Goal: Transaction & Acquisition: Purchase product/service

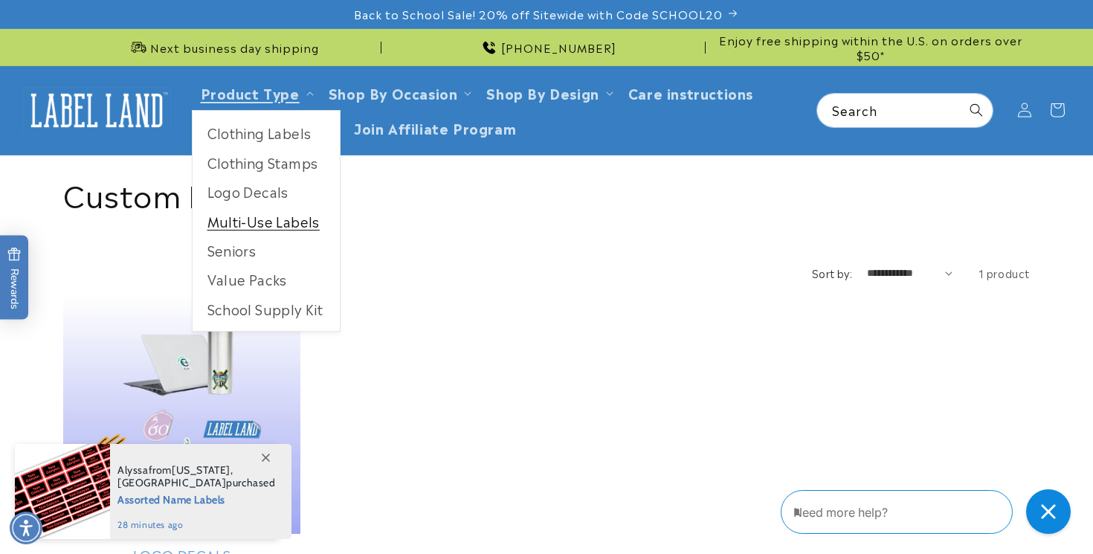
click at [297, 223] on link "Multi-Use Labels" at bounding box center [265, 221] width 147 height 29
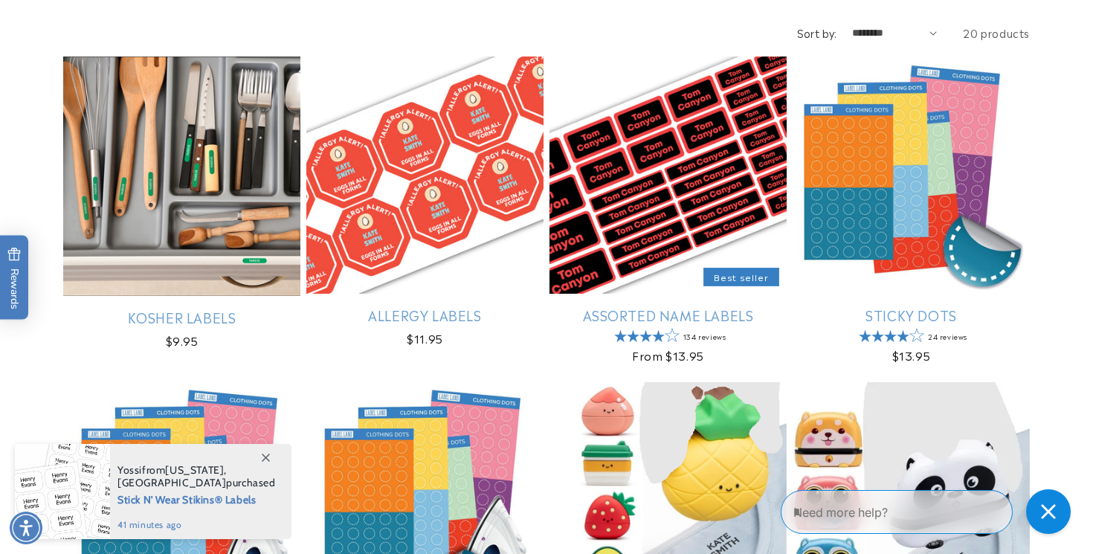
scroll to position [238, 0]
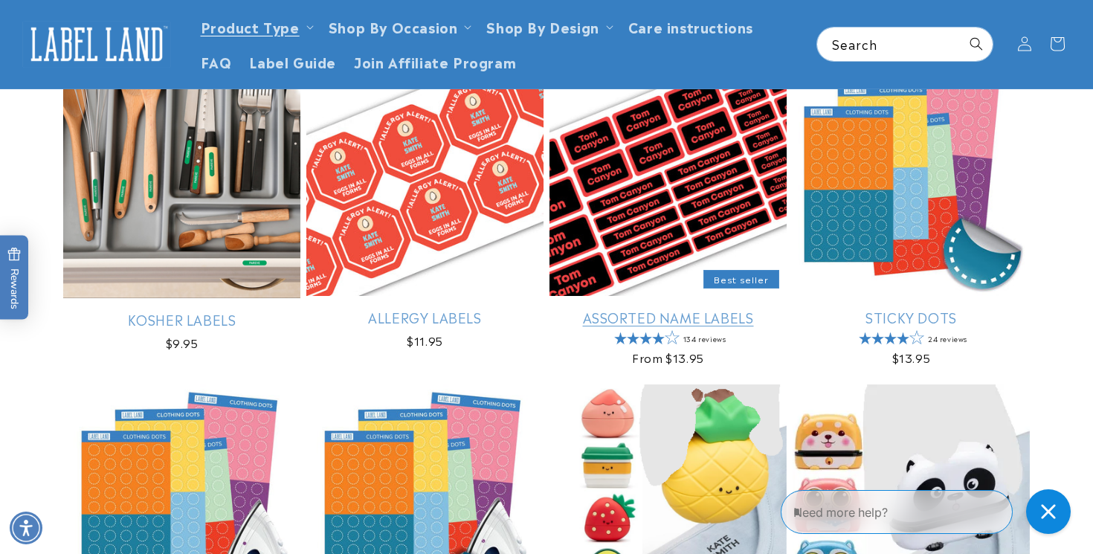
click at [603, 308] on link "Assorted Name Labels" at bounding box center [667, 316] width 237 height 17
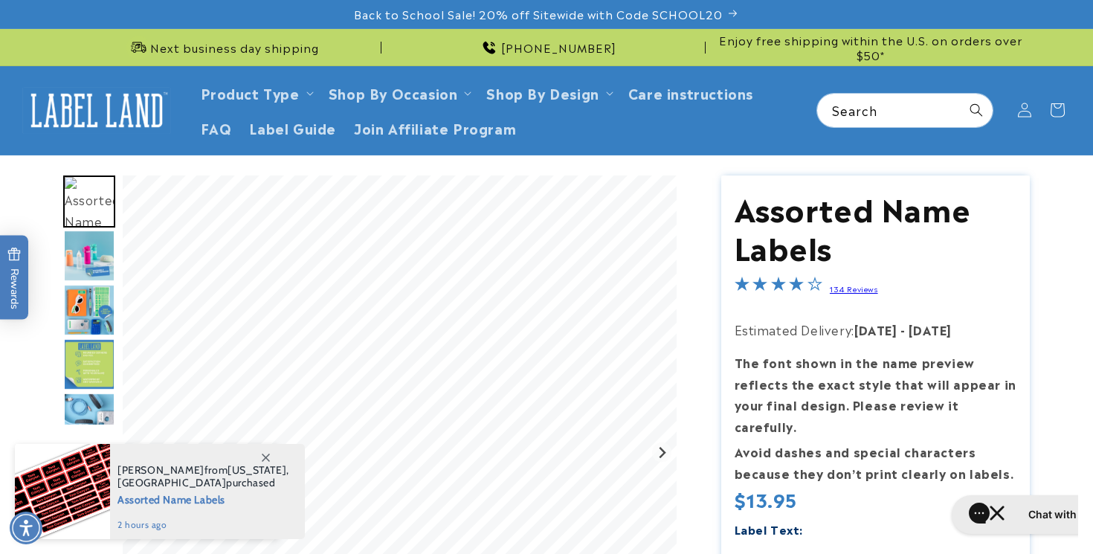
click at [86, 259] on img "Go to slide 3" at bounding box center [89, 256] width 52 height 52
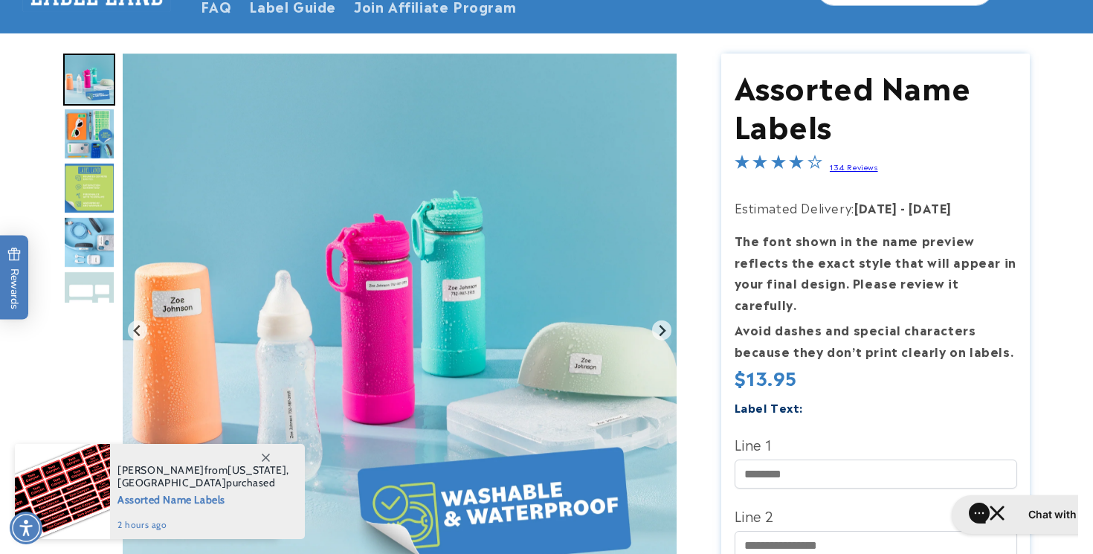
scroll to position [124, 0]
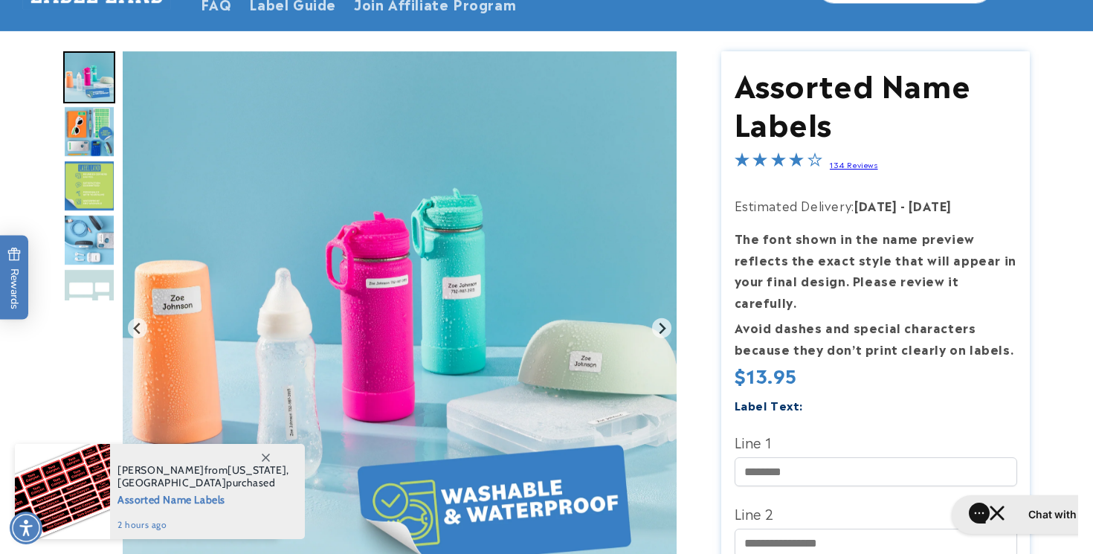
click at [109, 109] on img "Go to slide 4" at bounding box center [89, 132] width 52 height 52
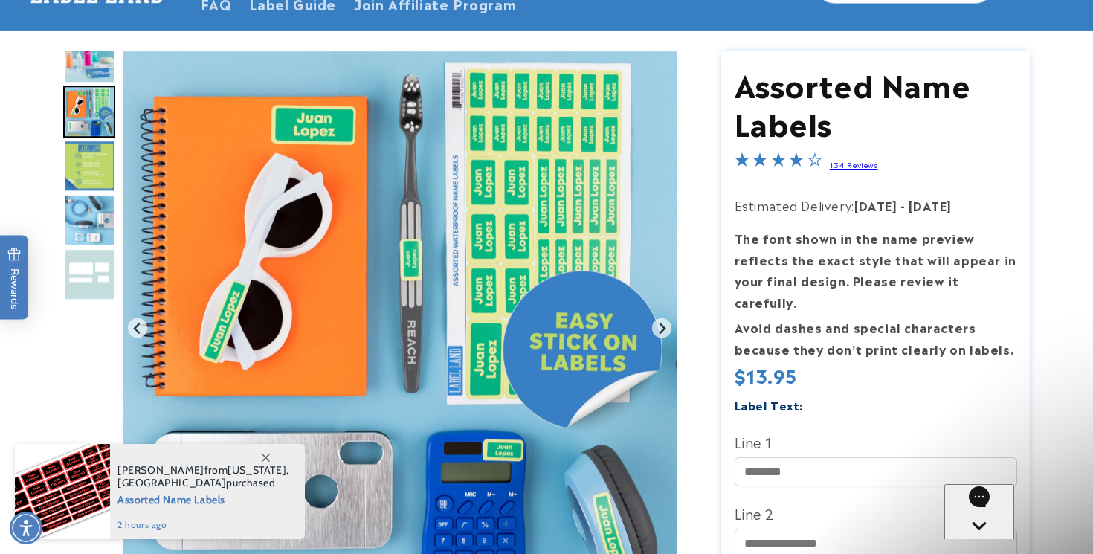
scroll to position [0, 0]
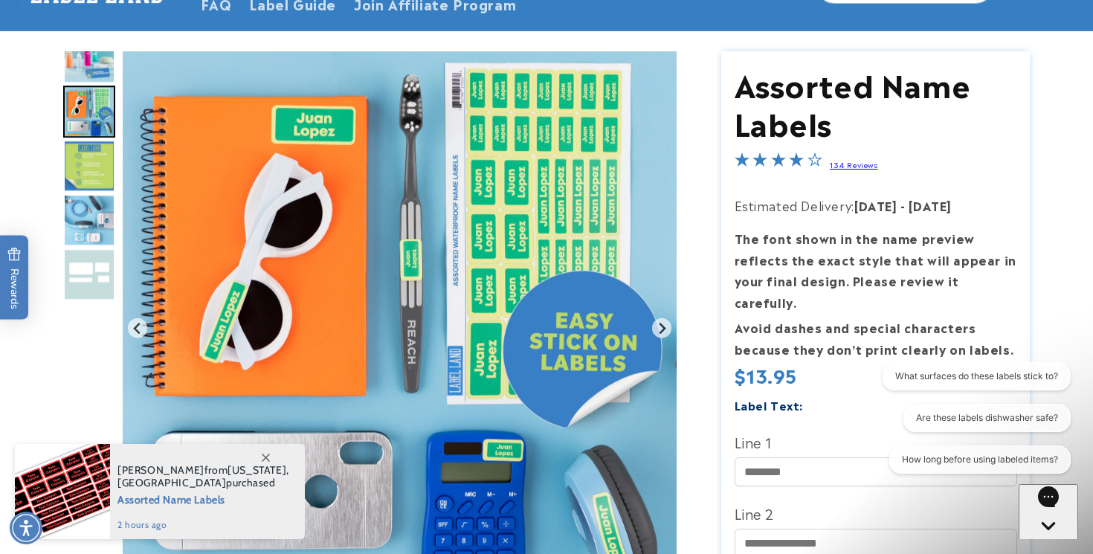
click at [93, 153] on img "Go to slide 5" at bounding box center [89, 166] width 52 height 52
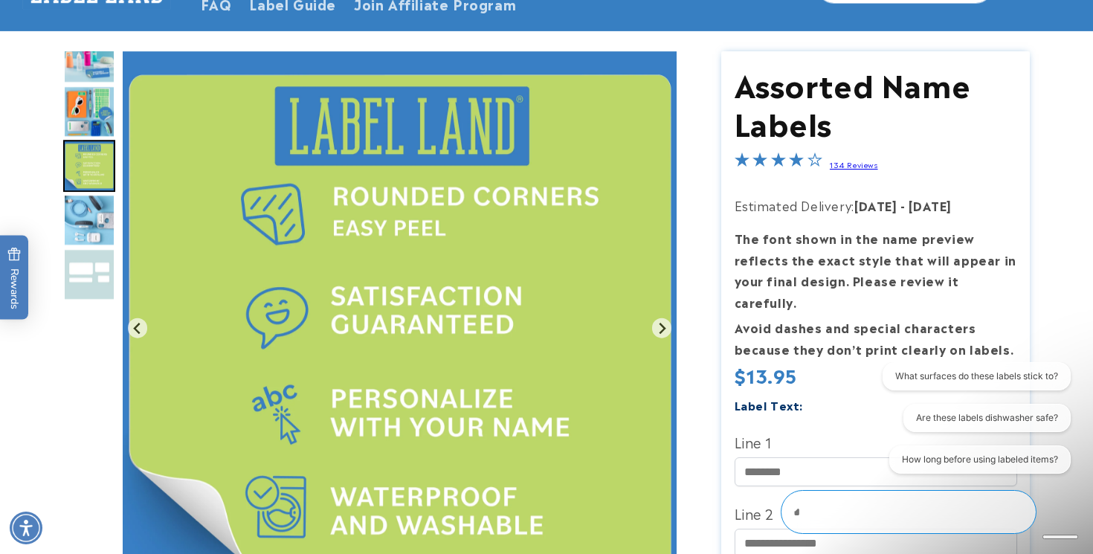
click at [103, 220] on img "Go to slide 6" at bounding box center [89, 220] width 52 height 52
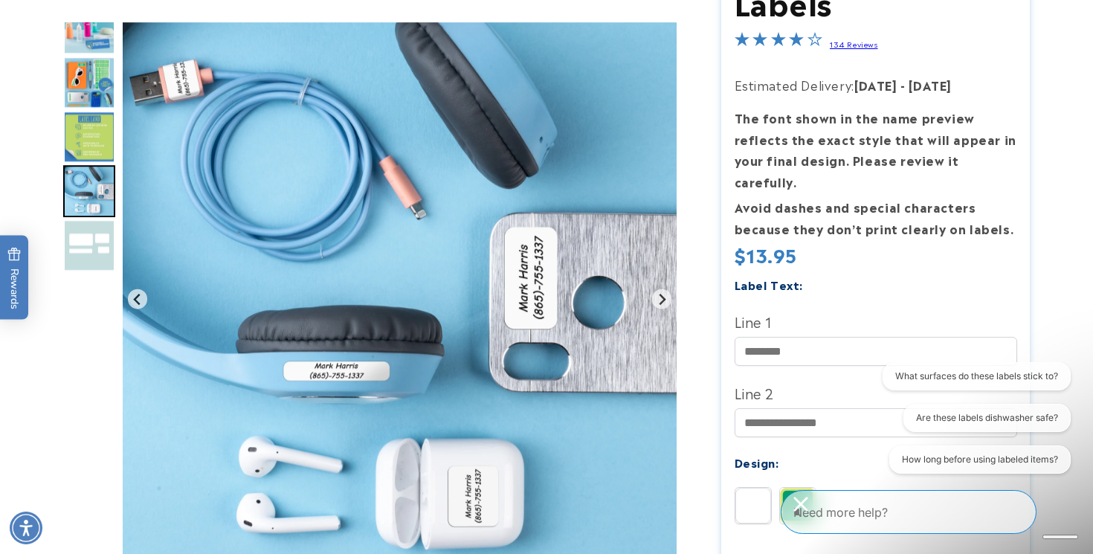
scroll to position [255, 0]
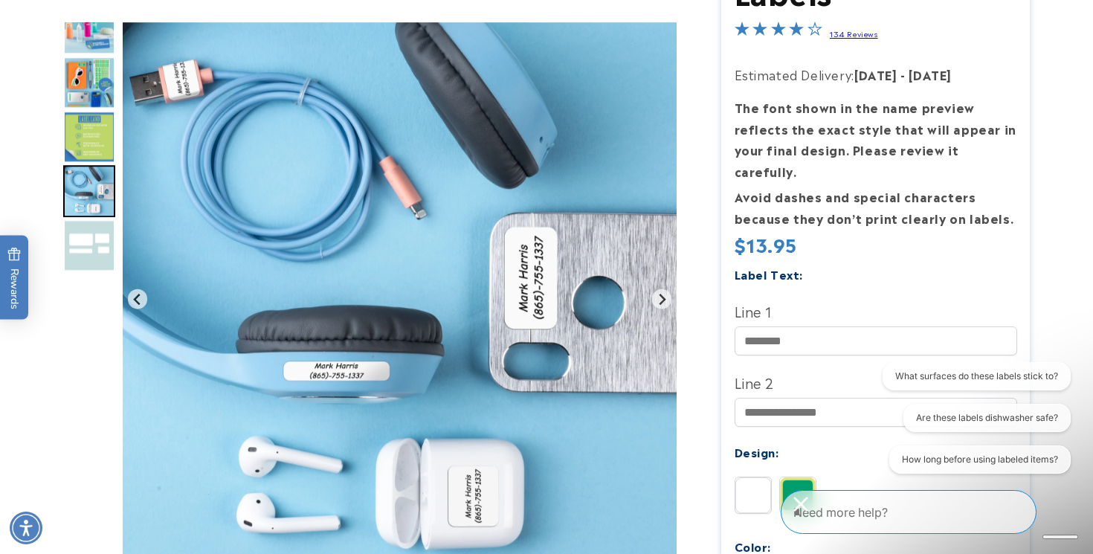
click at [103, 250] on img "Go to slide 7" at bounding box center [89, 245] width 52 height 52
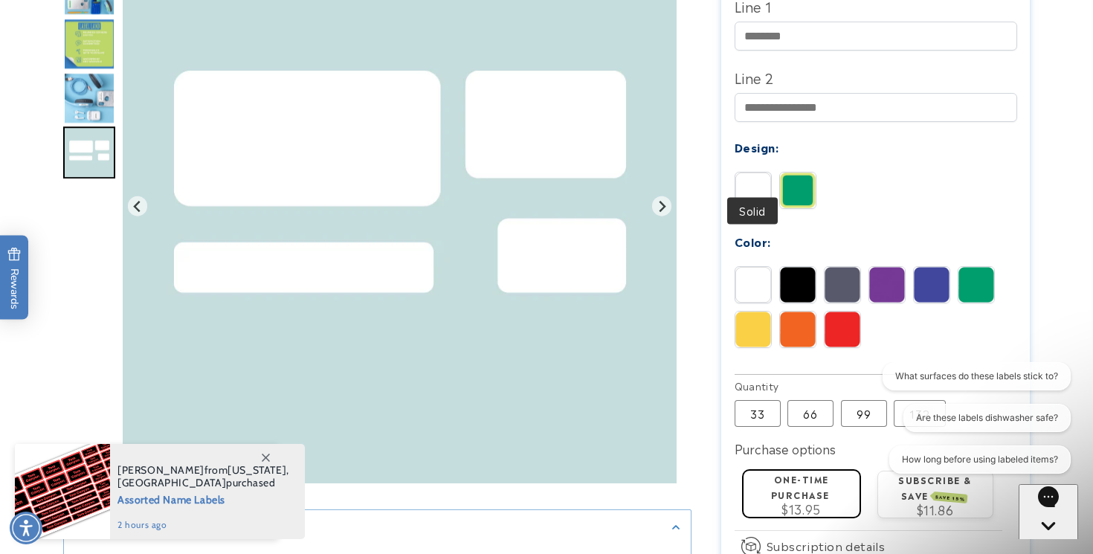
scroll to position [588, 0]
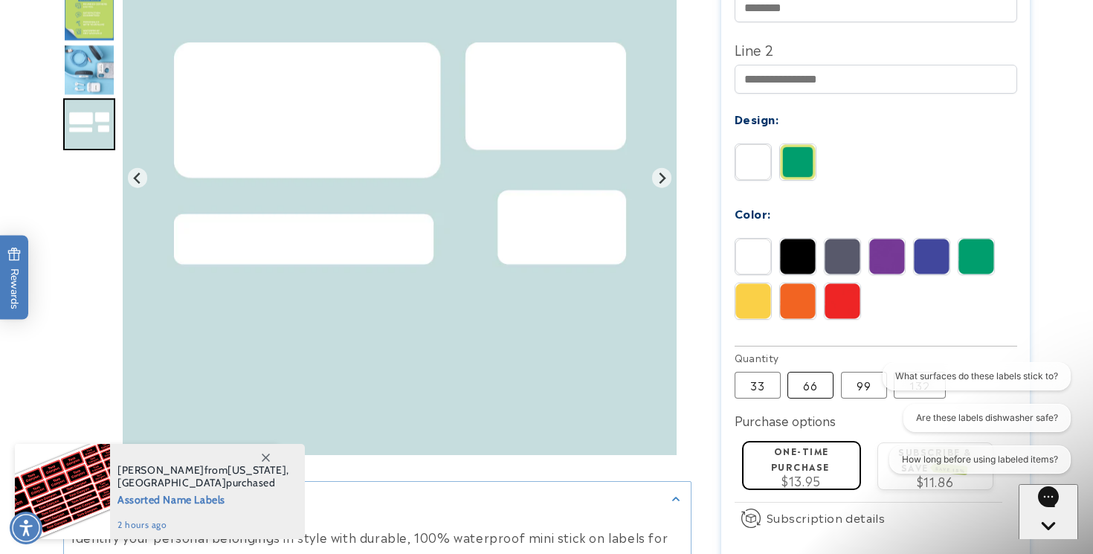
click at [819, 378] on label "66 Variant sold out or unavailable" at bounding box center [810, 385] width 46 height 27
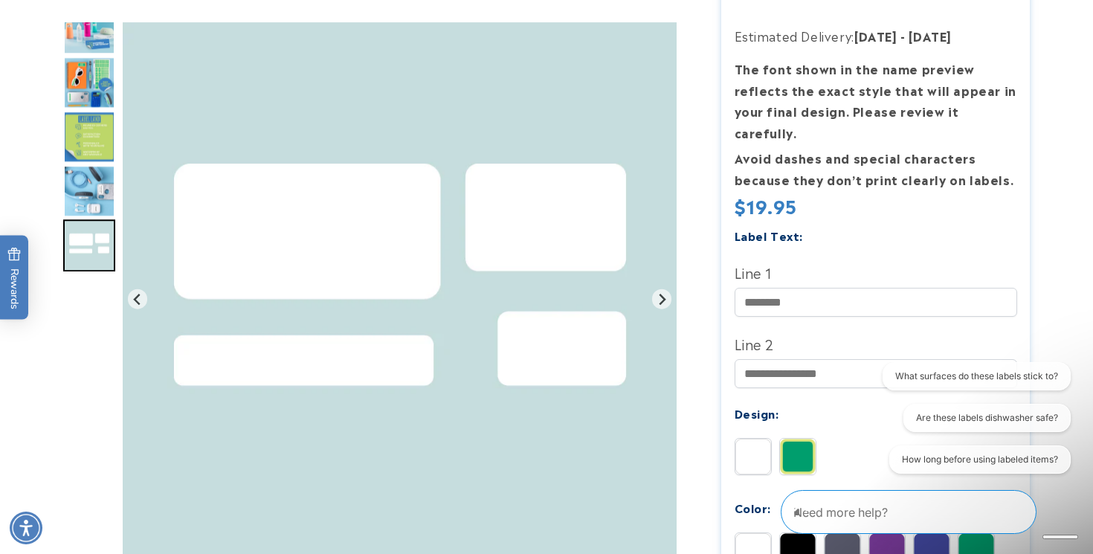
scroll to position [295, 0]
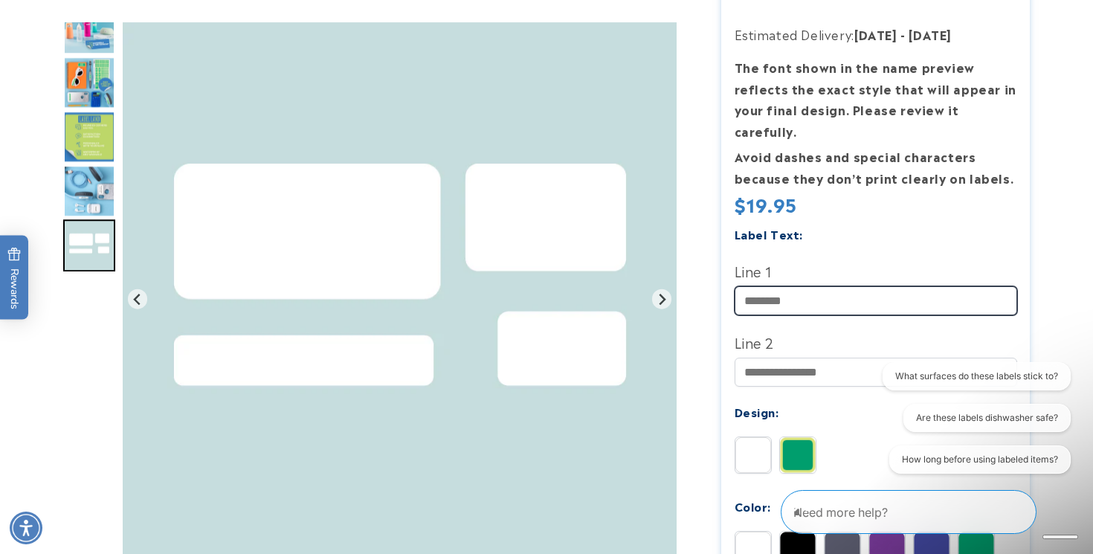
click at [860, 289] on input "Line 1" at bounding box center [875, 300] width 282 height 29
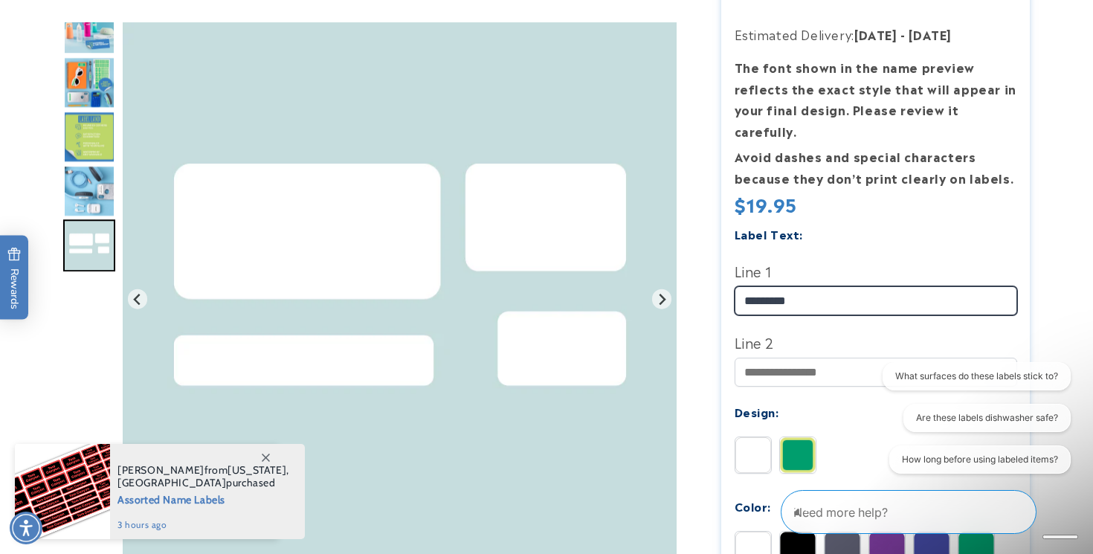
type input "*********"
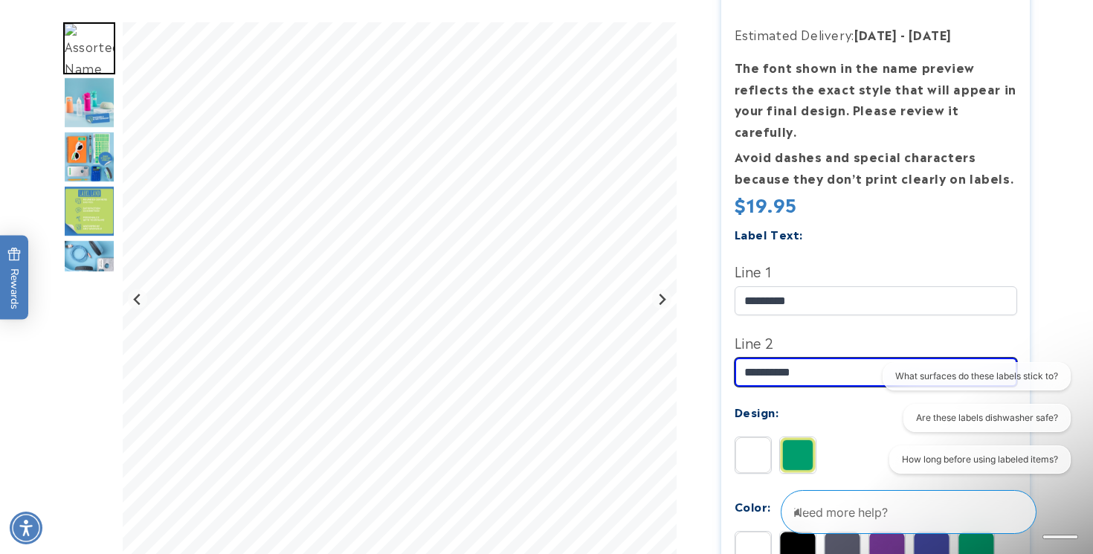
type input "**********"
click at [832, 259] on label "Line 1" at bounding box center [875, 271] width 282 height 24
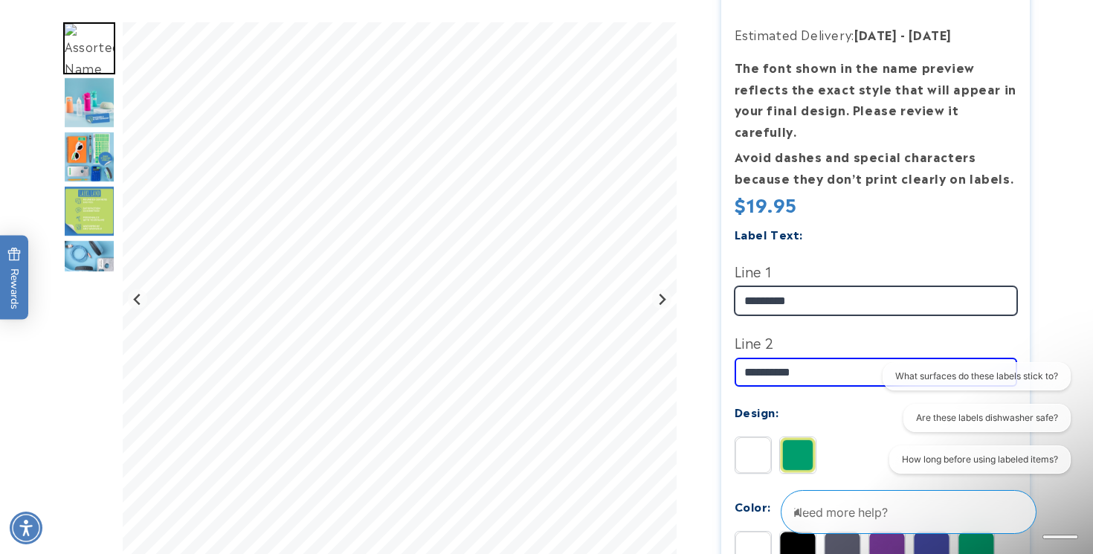
click at [832, 286] on input "*********" at bounding box center [875, 300] width 282 height 29
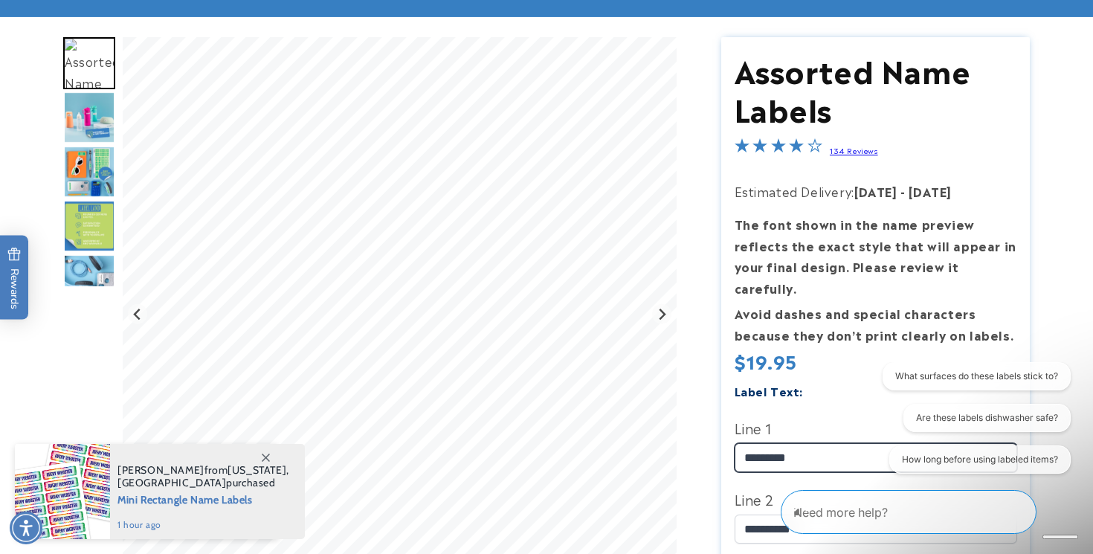
scroll to position [143, 0]
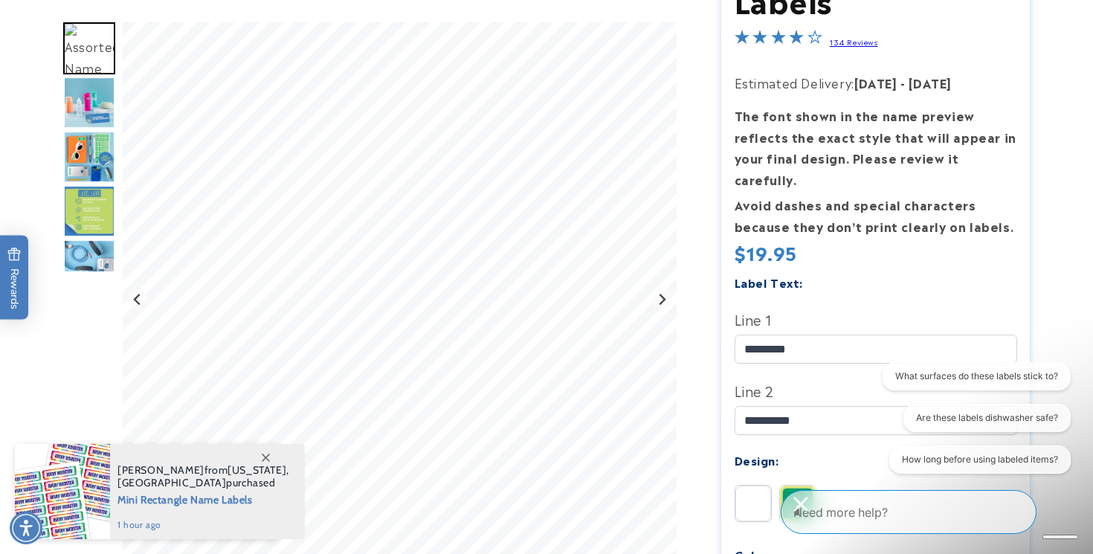
click at [838, 277] on div "**********" at bounding box center [875, 478] width 282 height 412
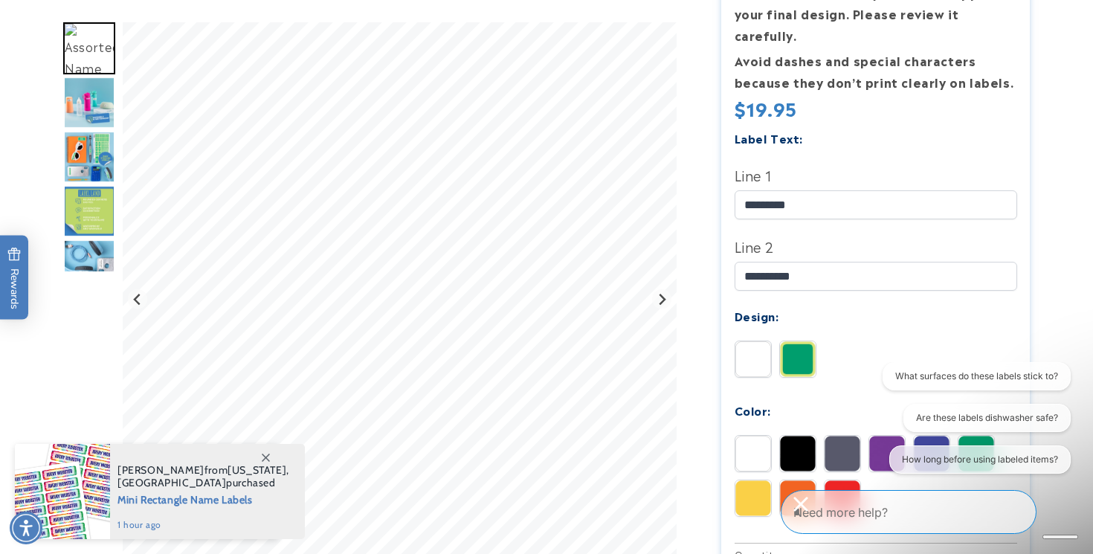
scroll to position [396, 0]
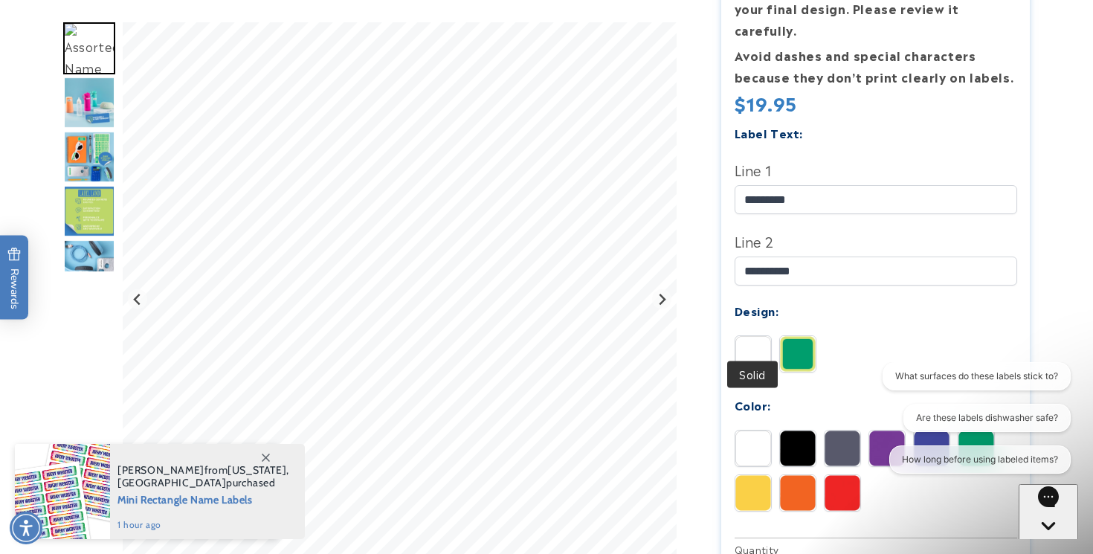
click at [746, 348] on img at bounding box center [753, 354] width 36 height 36
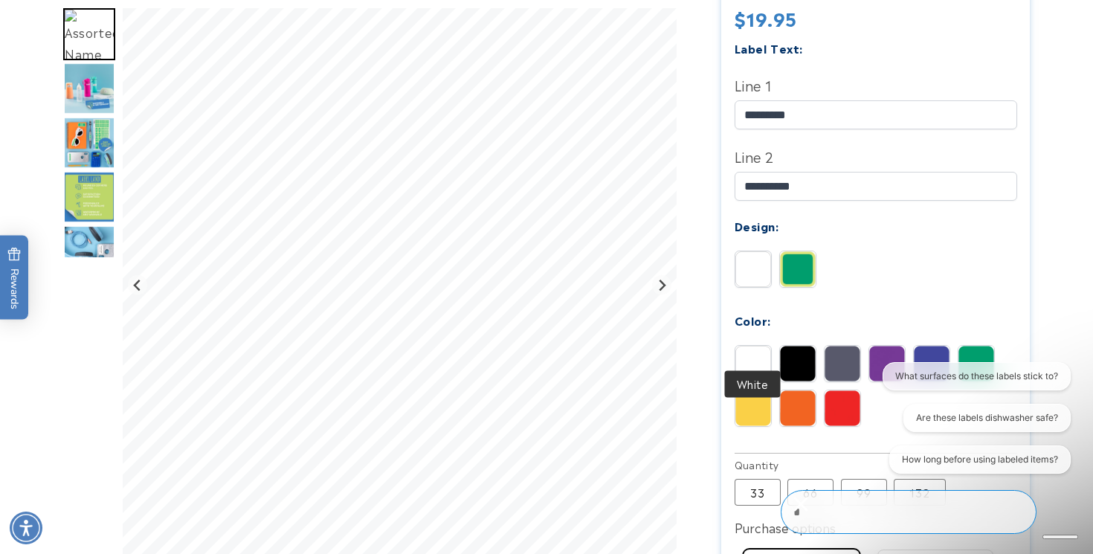
scroll to position [485, 0]
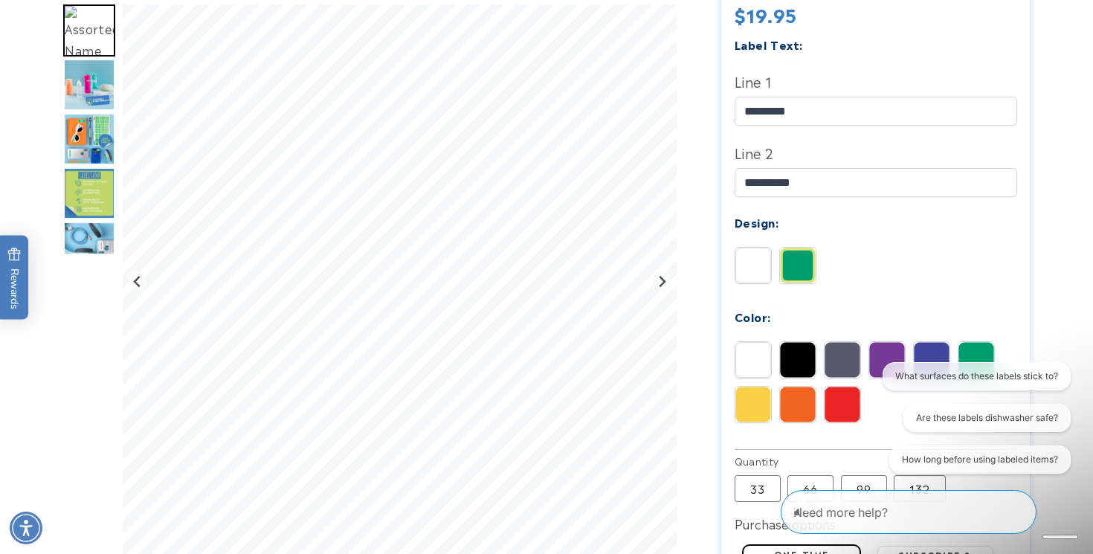
click at [792, 262] on img at bounding box center [798, 265] width 36 height 36
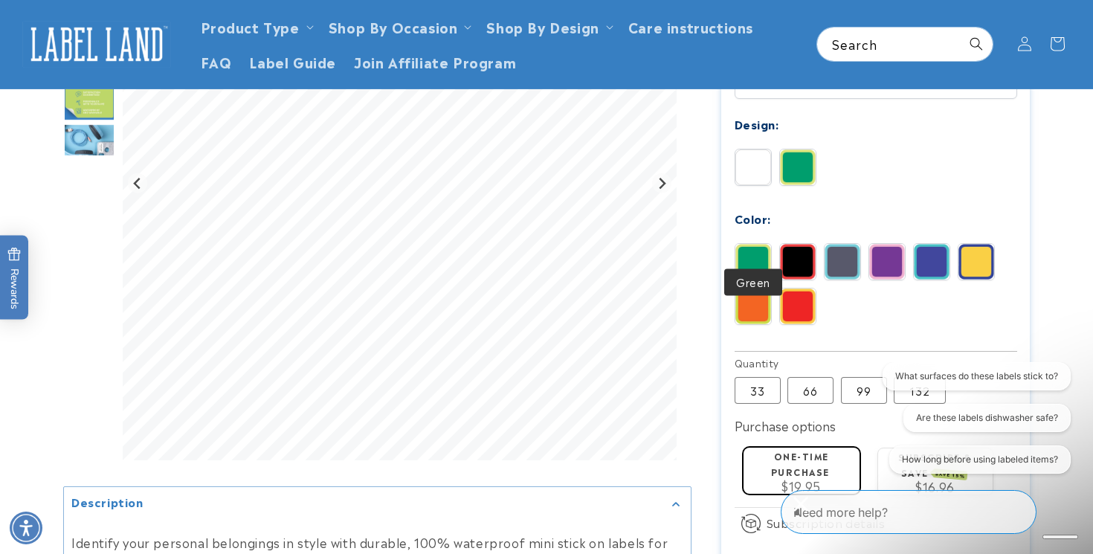
scroll to position [491, 0]
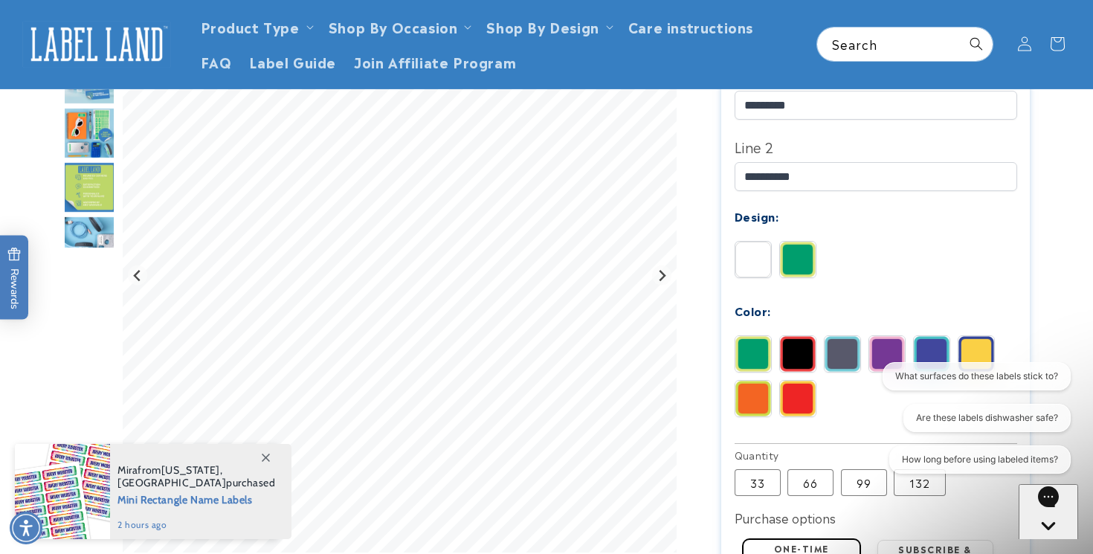
click at [855, 350] on img at bounding box center [842, 354] width 36 height 36
click at [930, 336] on img at bounding box center [931, 354] width 36 height 36
click at [756, 248] on img at bounding box center [753, 260] width 36 height 36
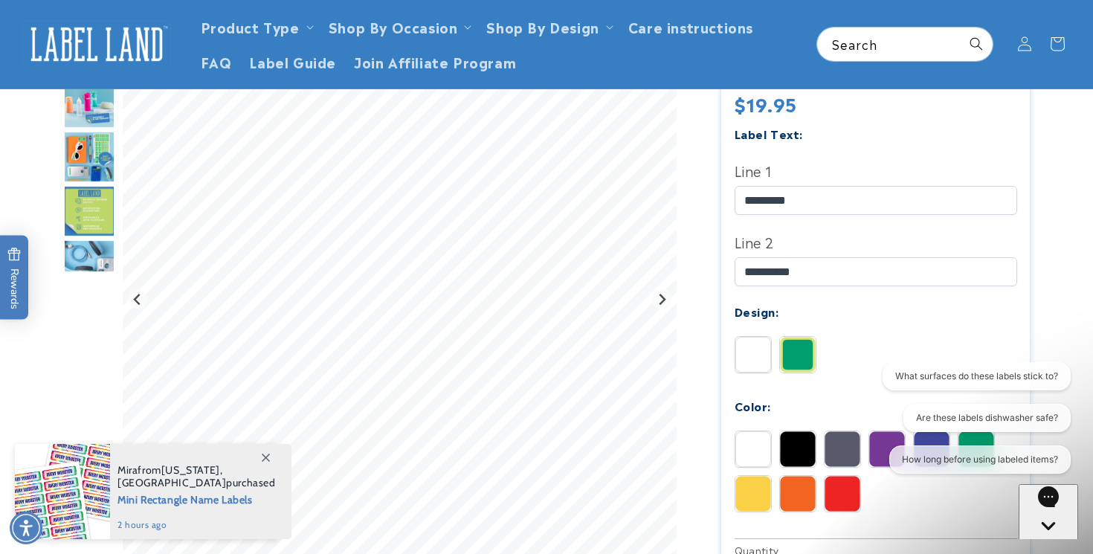
scroll to position [390, 0]
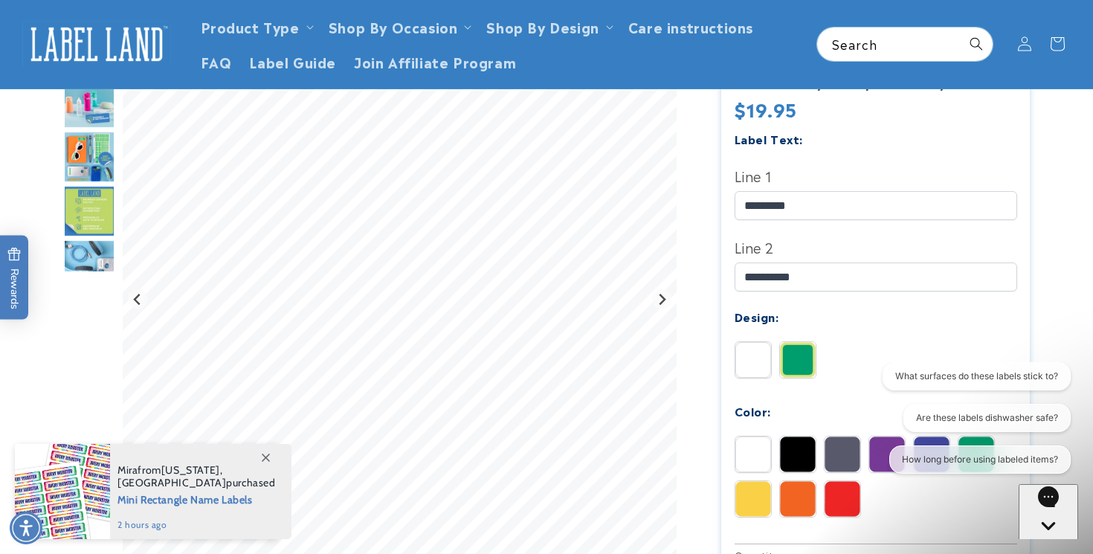
click at [100, 159] on img "Go to slide 4" at bounding box center [89, 157] width 52 height 52
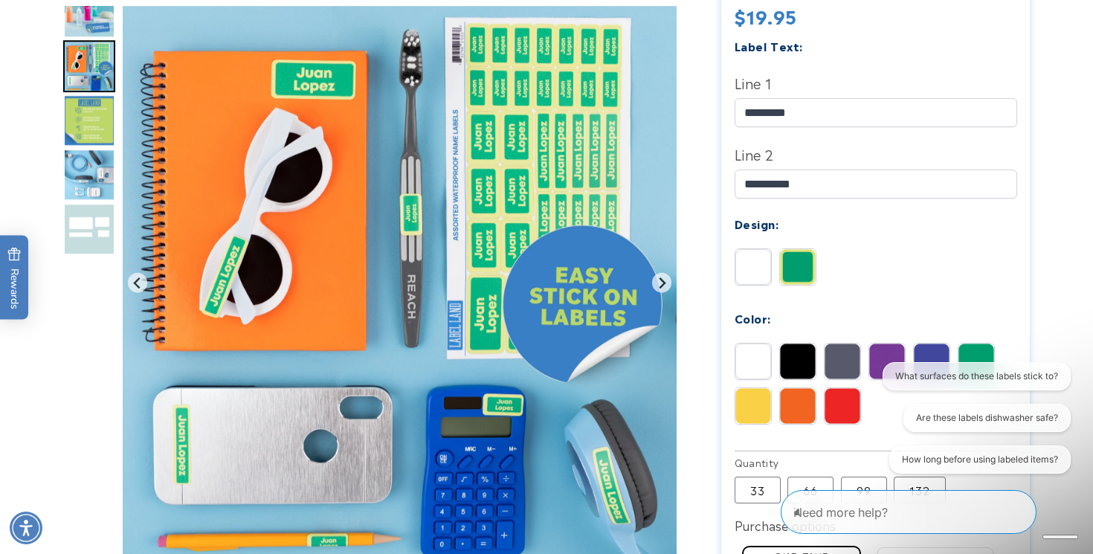
scroll to position [485, 0]
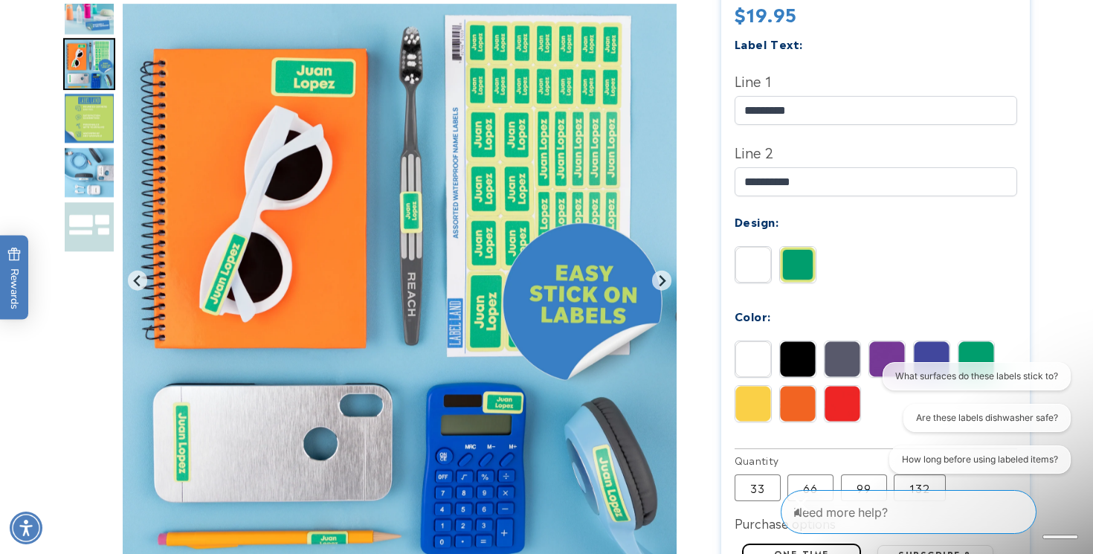
click at [822, 340] on div "White Black Grey Purple Blue Green" at bounding box center [879, 384] width 290 height 89
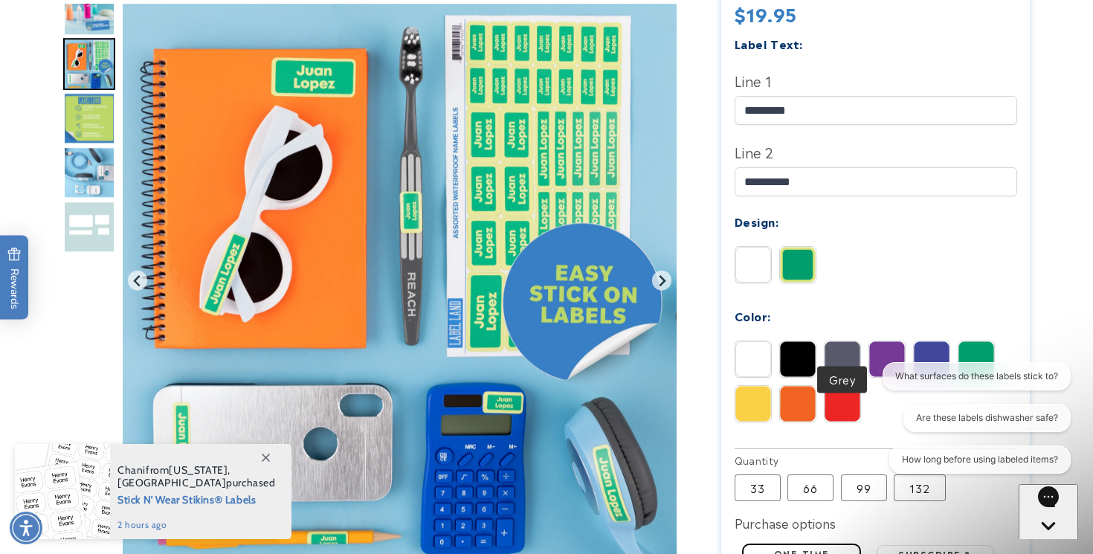
click at [837, 341] on img at bounding box center [842, 359] width 36 height 36
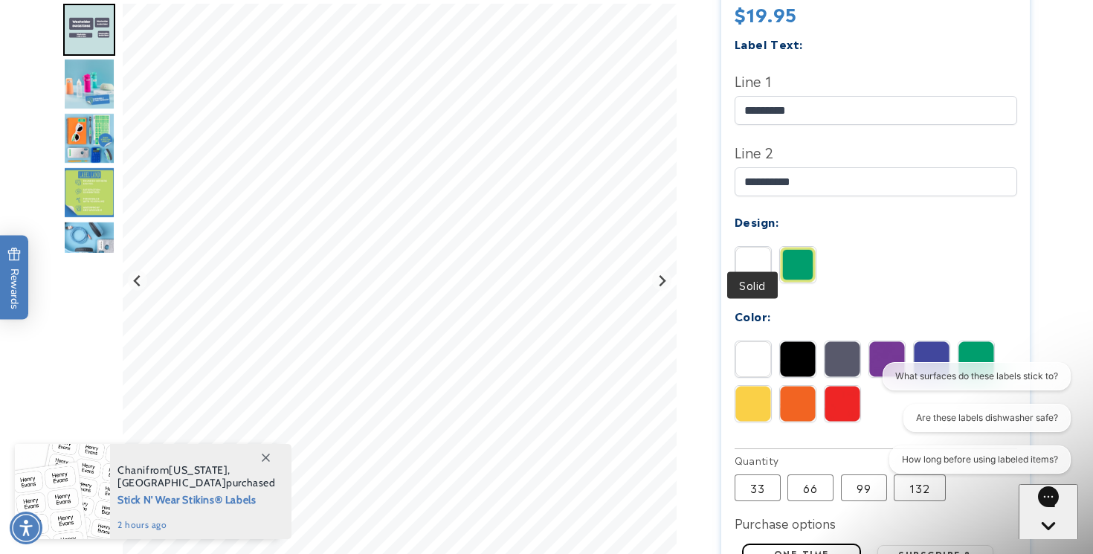
click at [750, 247] on img at bounding box center [753, 265] width 36 height 36
click at [787, 247] on img at bounding box center [798, 265] width 36 height 36
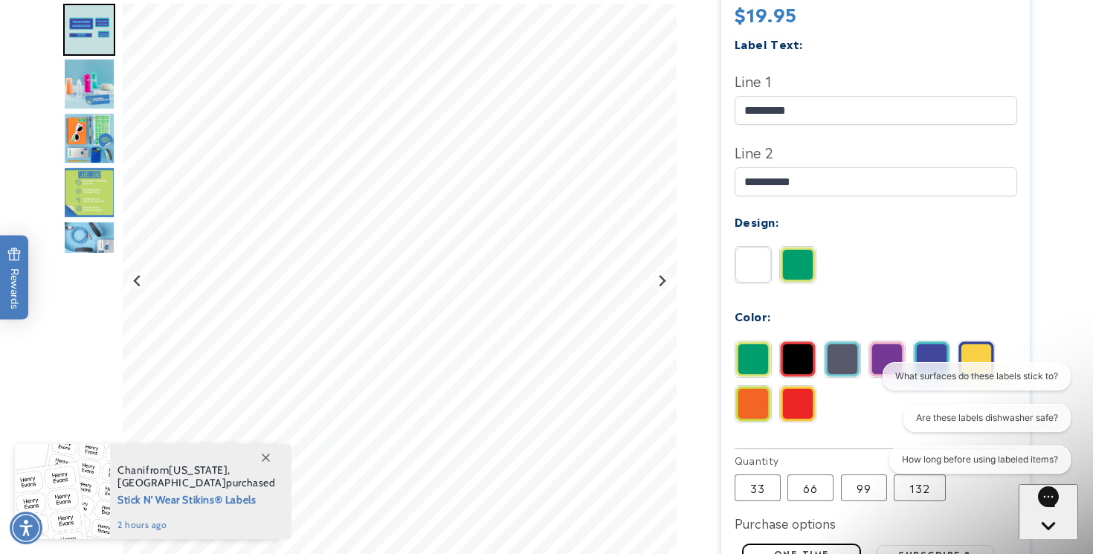
click at [848, 375] on div "Green Black Grey Purple Blue Red" at bounding box center [879, 384] width 290 height 89
click at [844, 347] on img at bounding box center [842, 359] width 36 height 36
click at [785, 247] on img at bounding box center [798, 265] width 36 height 36
click at [751, 247] on img at bounding box center [753, 265] width 36 height 36
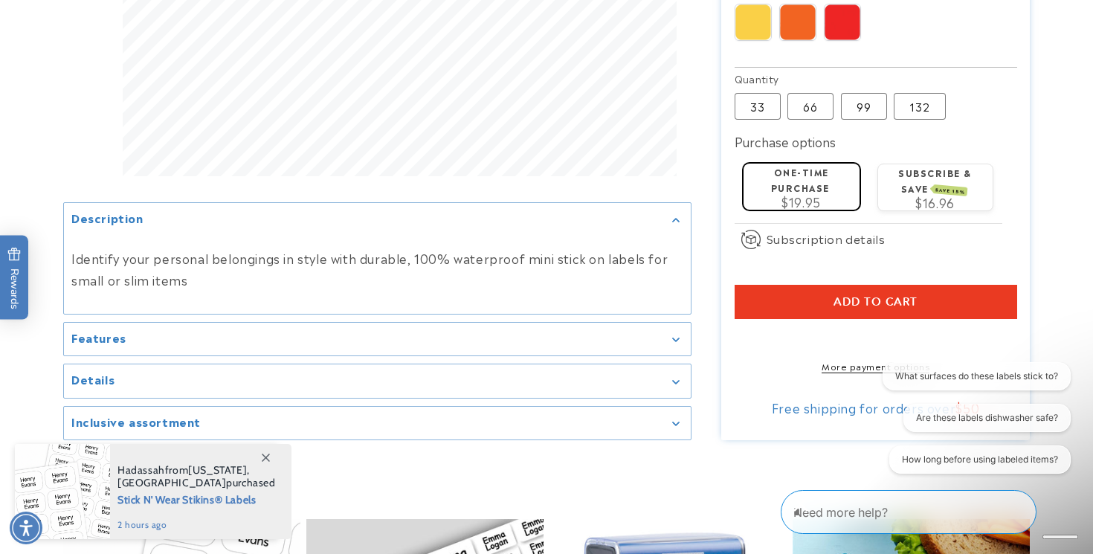
scroll to position [869, 0]
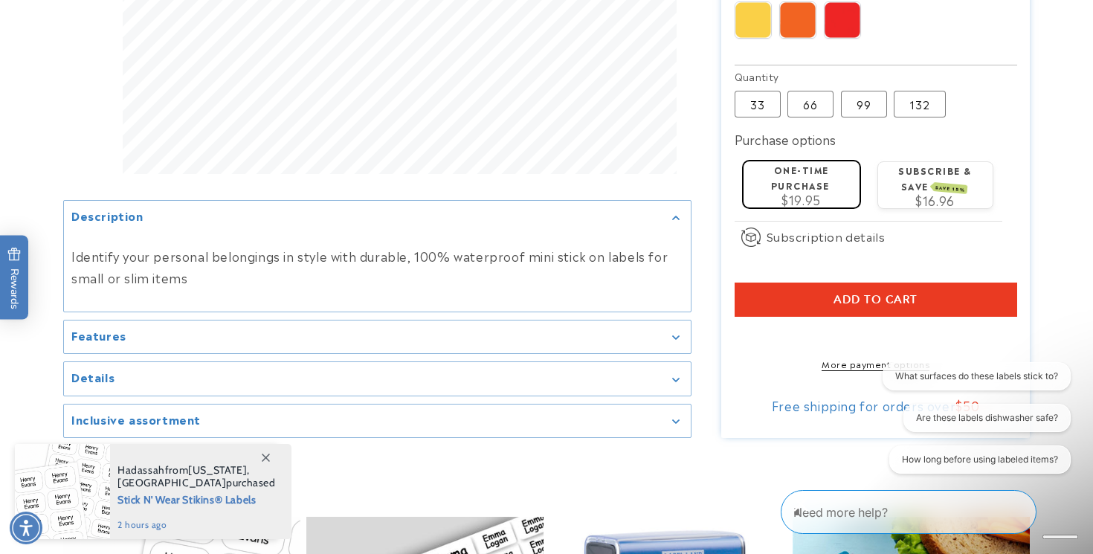
click at [872, 282] on button "Add to cart" at bounding box center [875, 299] width 282 height 34
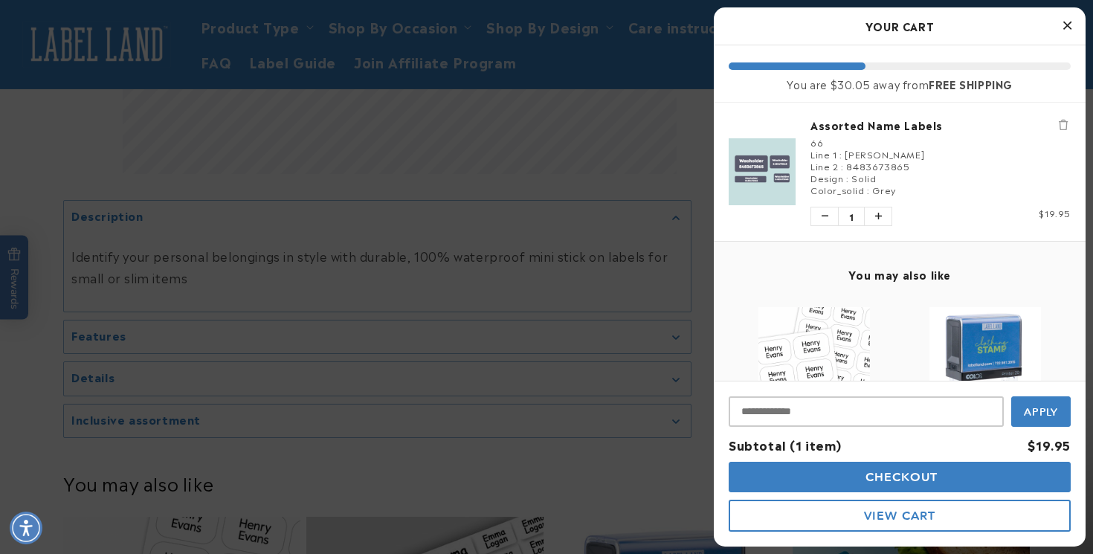
click at [613, 253] on div at bounding box center [546, 277] width 1093 height 554
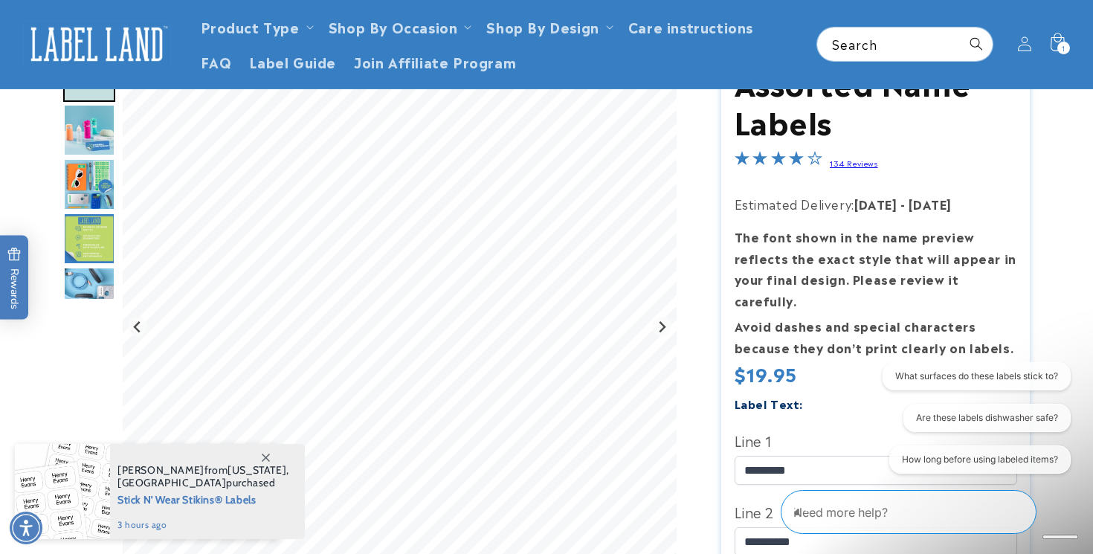
scroll to position [0, 0]
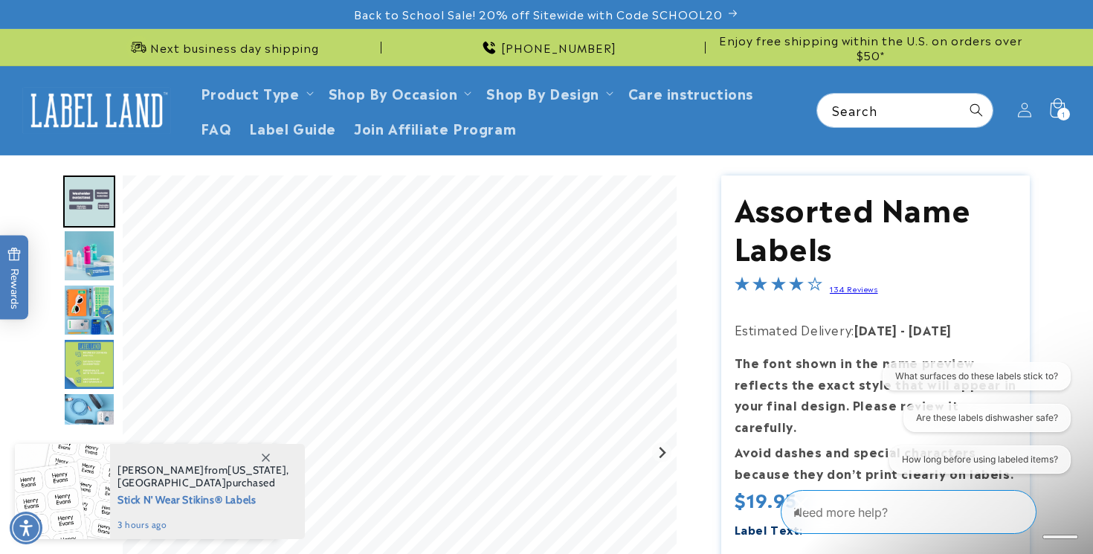
click at [1065, 116] on div "1 1 item" at bounding box center [1063, 114] width 13 height 13
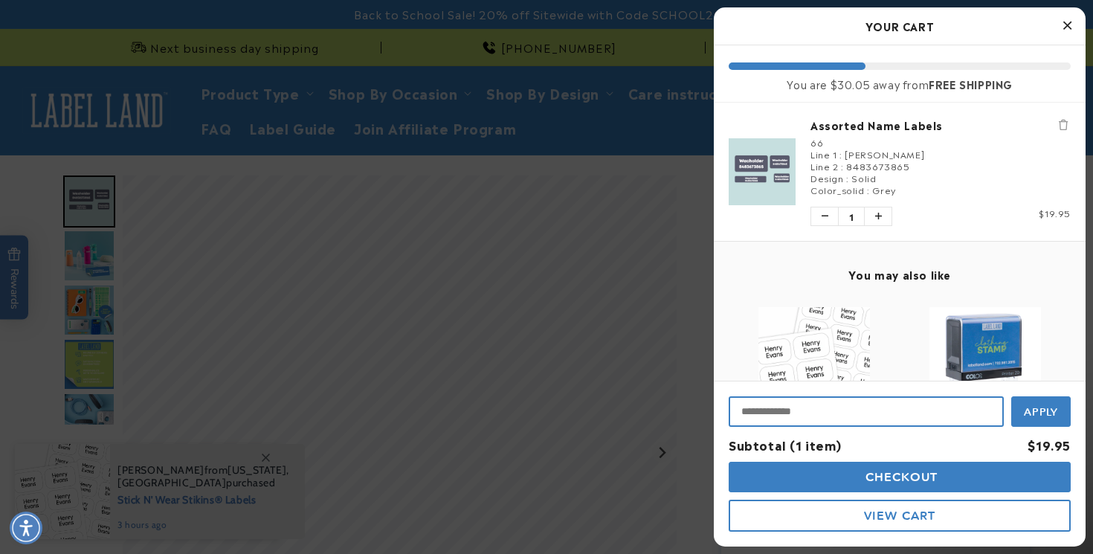
click at [844, 410] on input "Input Discount" at bounding box center [865, 411] width 275 height 30
type input "********"
click at [1044, 418] on button "Apply" at bounding box center [1040, 409] width 59 height 33
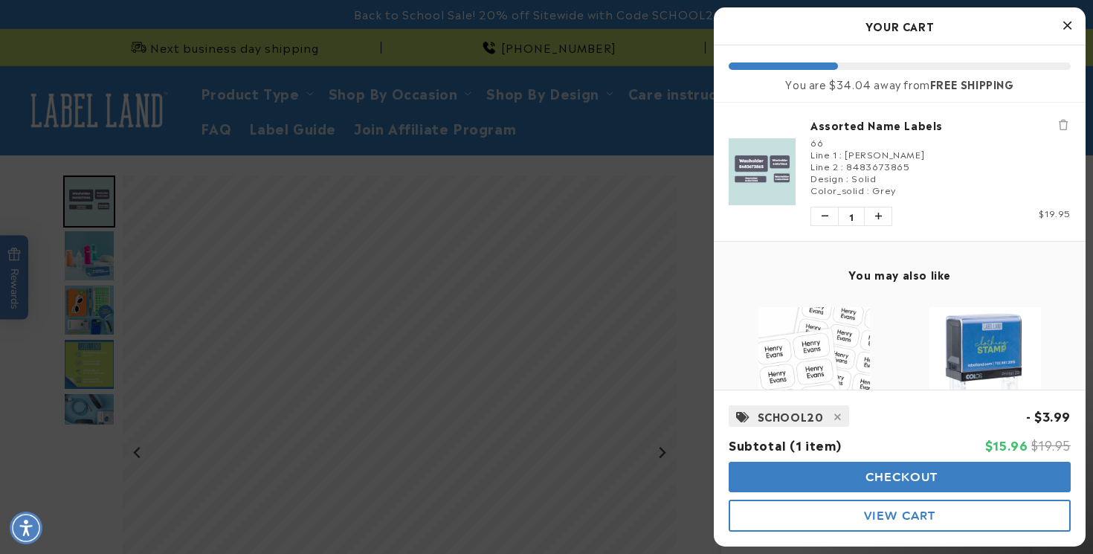
click at [437, 189] on div at bounding box center [546, 277] width 1093 height 554
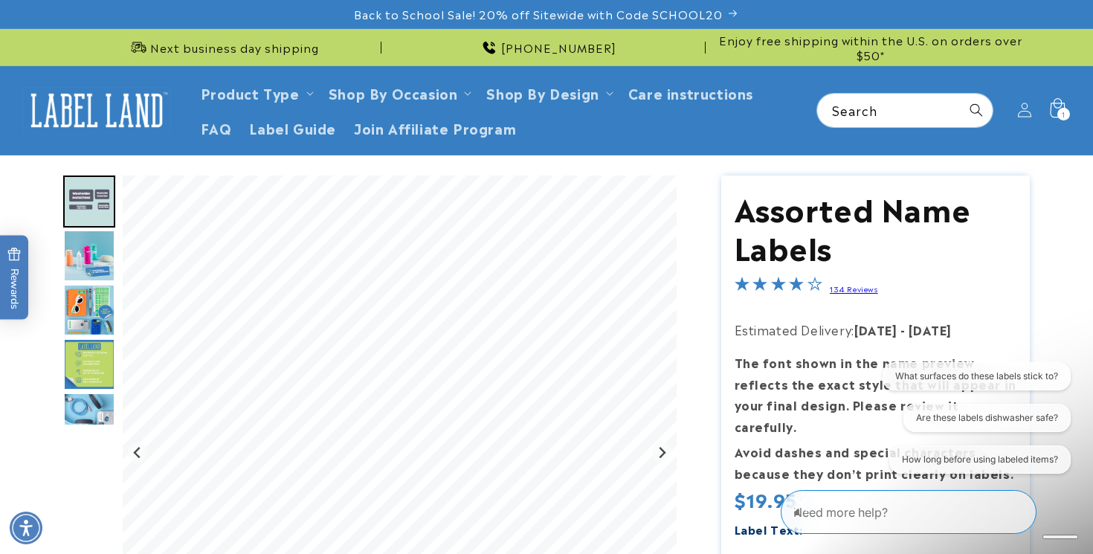
click at [1064, 113] on span "1" at bounding box center [1063, 114] width 4 height 13
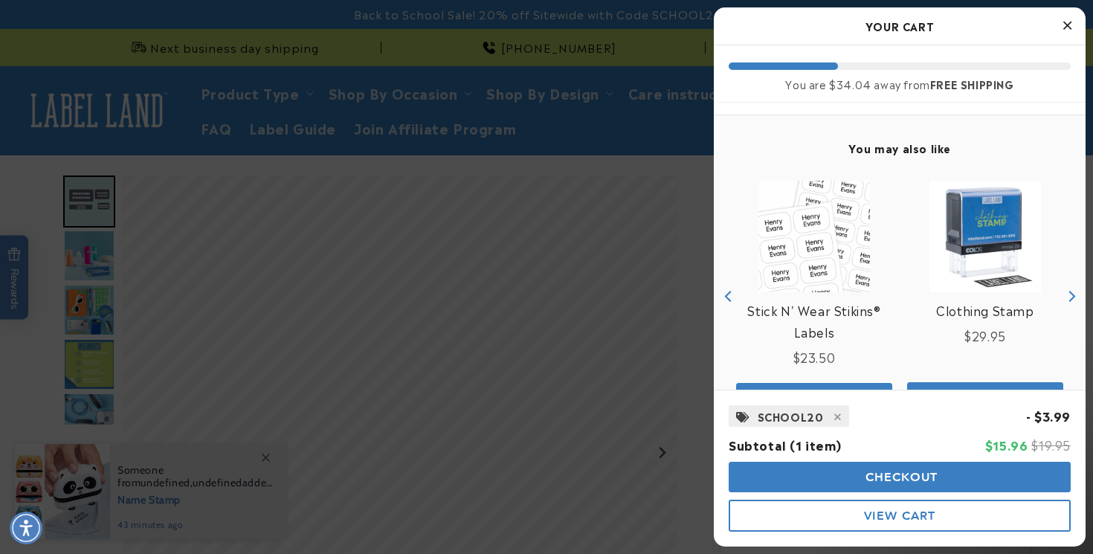
scroll to position [178, 0]
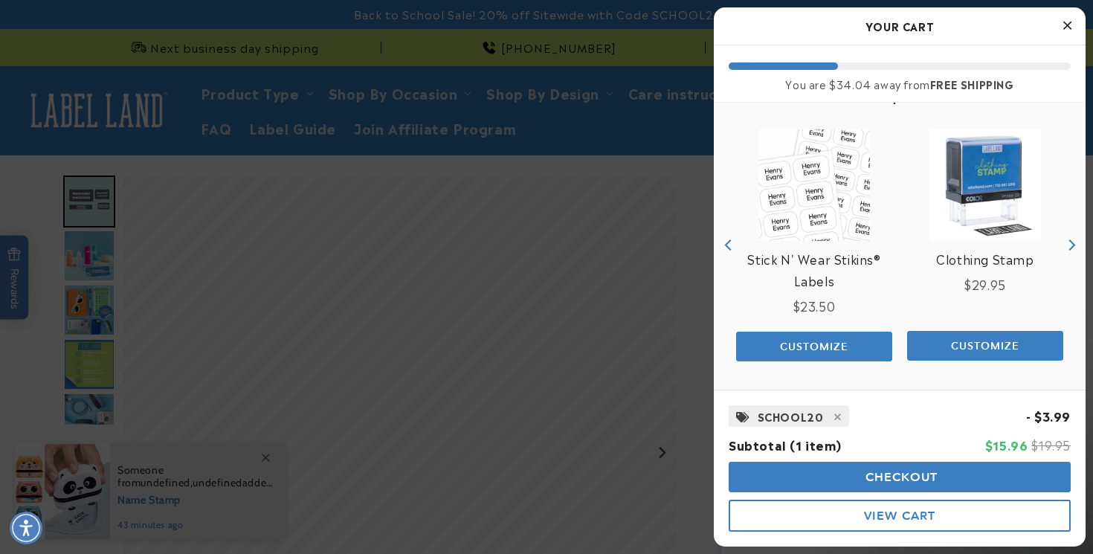
click at [868, 430] on div "SCHOOL20 - $3.99 Subtotal (1 item) Final price $15.96 Original price $19.95 Che…" at bounding box center [899, 467] width 372 height 157
click at [855, 412] on div "SCHOOL20 - $3.99" at bounding box center [899, 416] width 342 height 22
click at [835, 418] on icon at bounding box center [837, 417] width 7 height 10
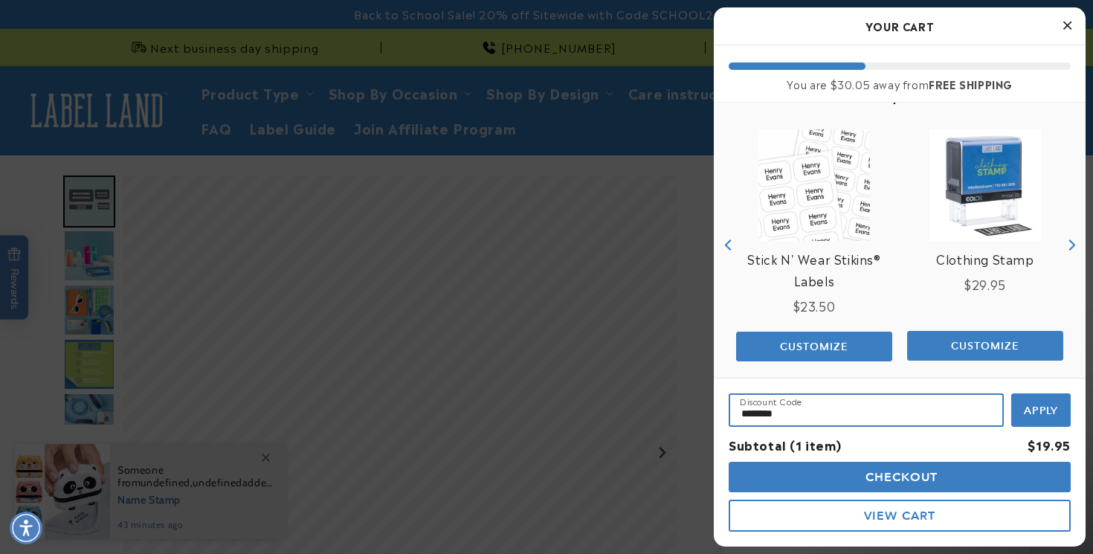
click at [835, 418] on input "********" at bounding box center [865, 409] width 275 height 33
paste input "*****"
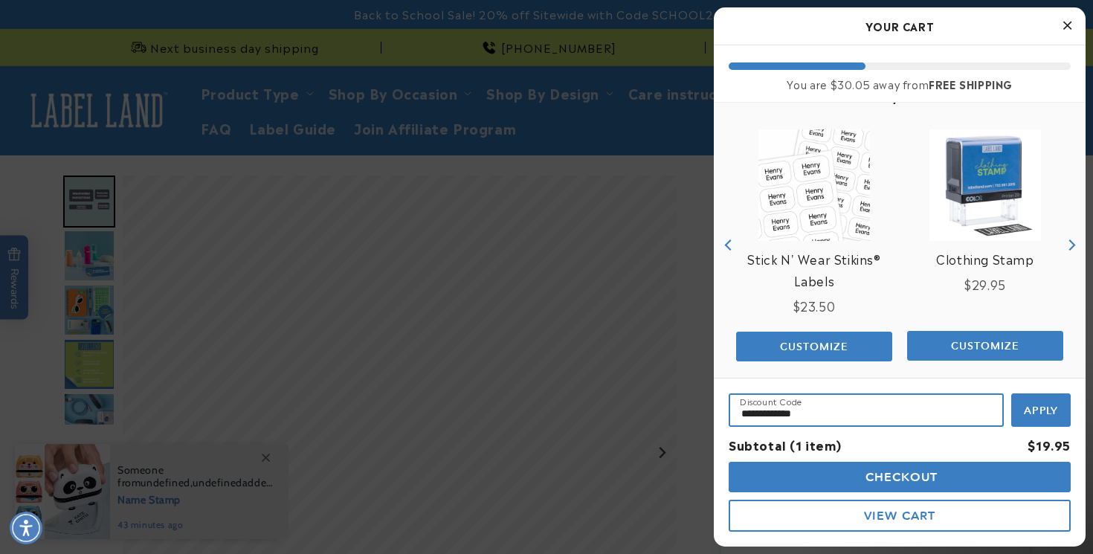
type input "**********"
click at [1028, 415] on button "Apply" at bounding box center [1040, 409] width 59 height 33
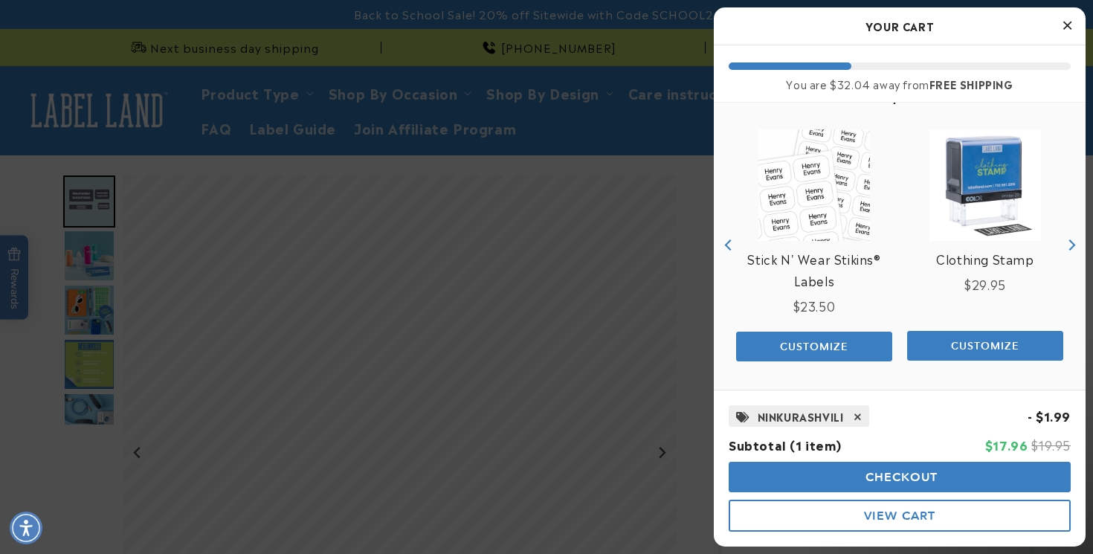
click at [865, 420] on span at bounding box center [858, 416] width 22 height 19
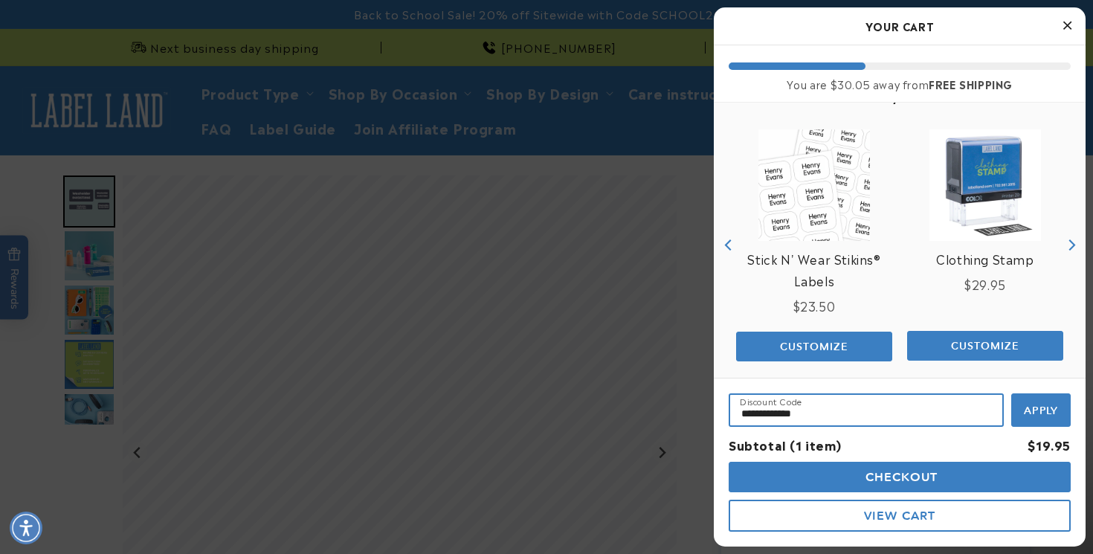
click at [851, 414] on input "**********" at bounding box center [865, 409] width 275 height 33
paste input "Input Discount"
type input "**********"
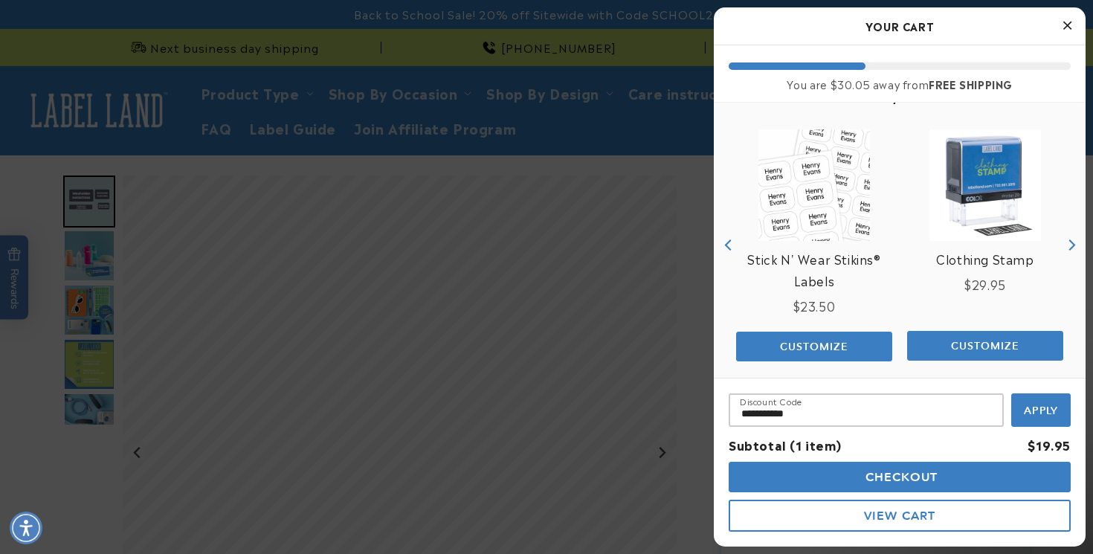
click at [1023, 413] on span "Apply" at bounding box center [1040, 410] width 35 height 13
click at [858, 414] on icon at bounding box center [860, 417] width 7 height 10
click at [858, 414] on input "**********" at bounding box center [865, 409] width 275 height 33
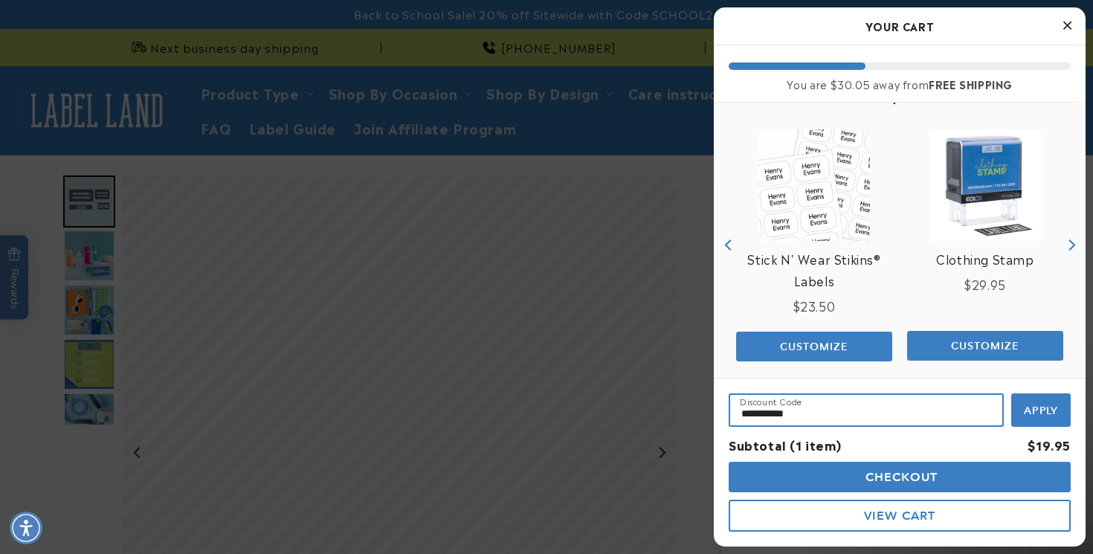
paste input "*"
type input "**********"
click at [1035, 421] on button "Apply" at bounding box center [1040, 409] width 59 height 33
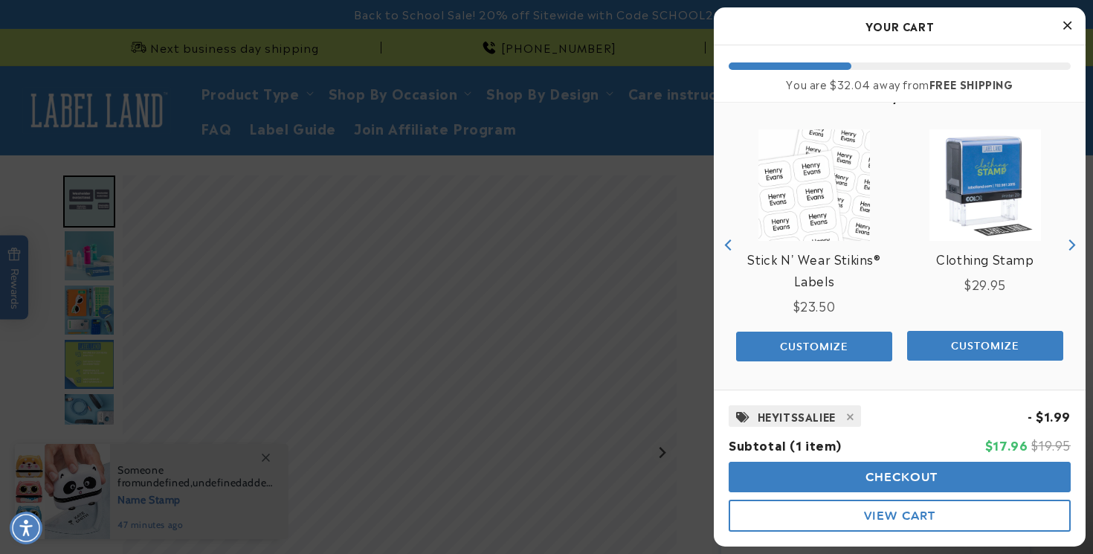
scroll to position [0, 0]
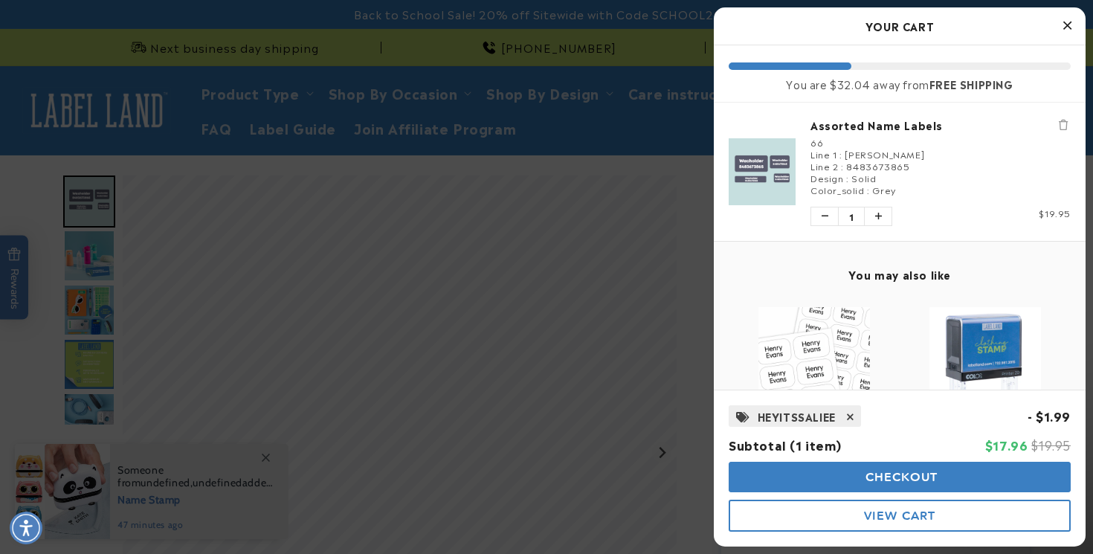
click at [851, 412] on icon at bounding box center [850, 417] width 7 height 10
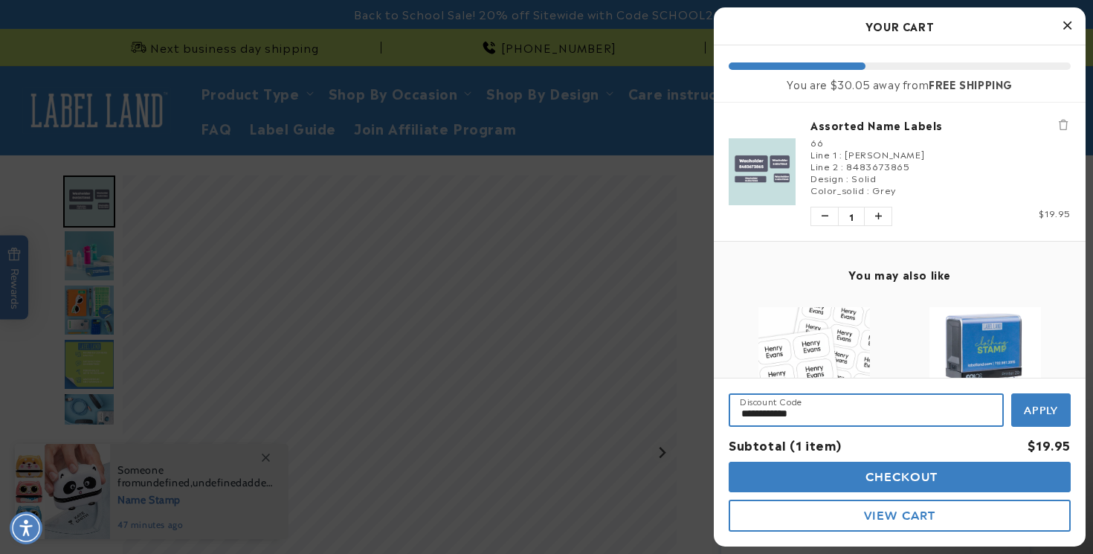
click at [818, 414] on input "**********" at bounding box center [865, 409] width 275 height 33
type input "********"
click at [1011, 393] on button "Apply" at bounding box center [1040, 409] width 59 height 33
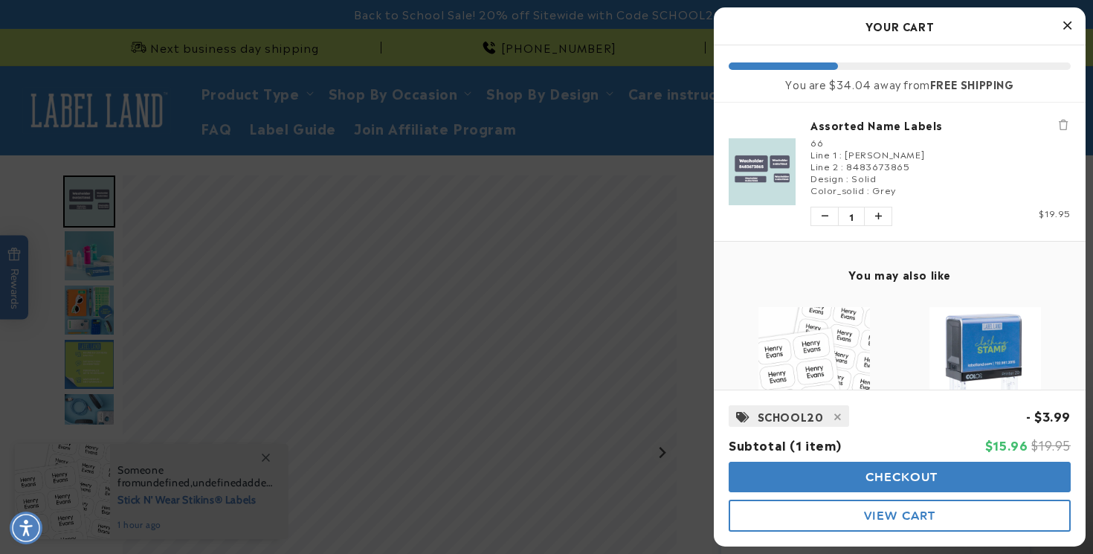
click at [860, 525] on button "View Cart" at bounding box center [899, 515] width 342 height 32
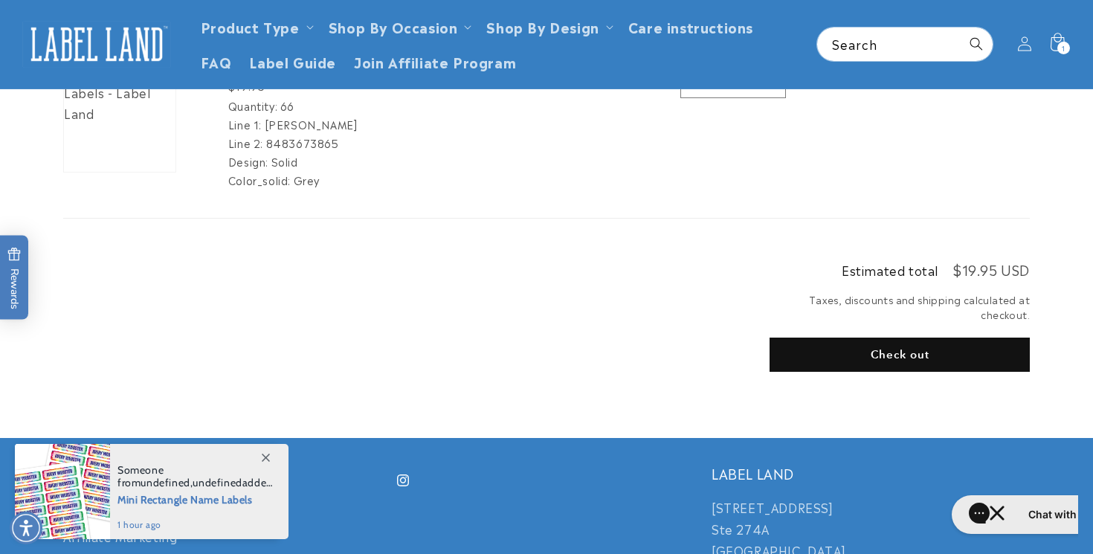
scroll to position [129, 0]
